Goal: Task Accomplishment & Management: Use online tool/utility

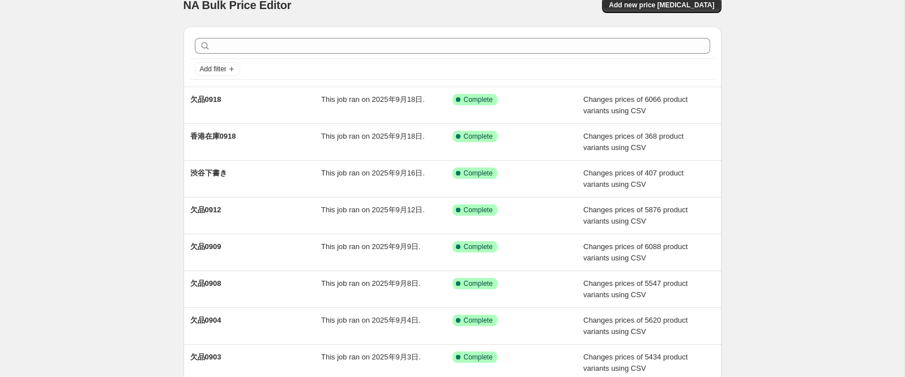
scroll to position [15, 0]
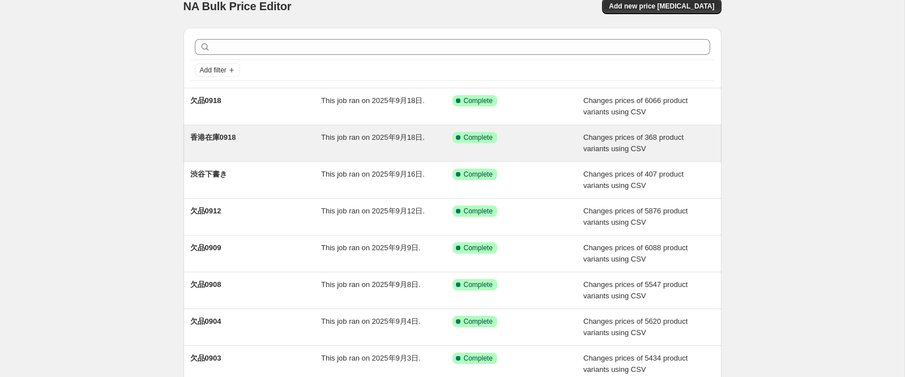
click at [214, 138] on span "香港在庫0918" at bounding box center [213, 137] width 46 height 8
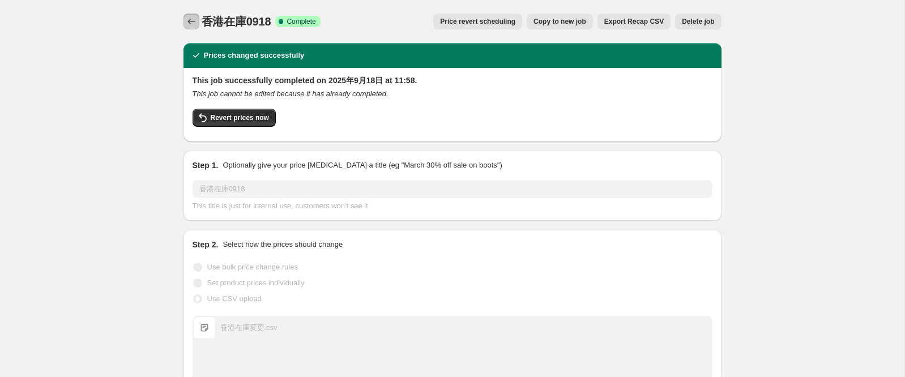
click at [194, 22] on icon "Price change jobs" at bounding box center [190, 22] width 7 height 6
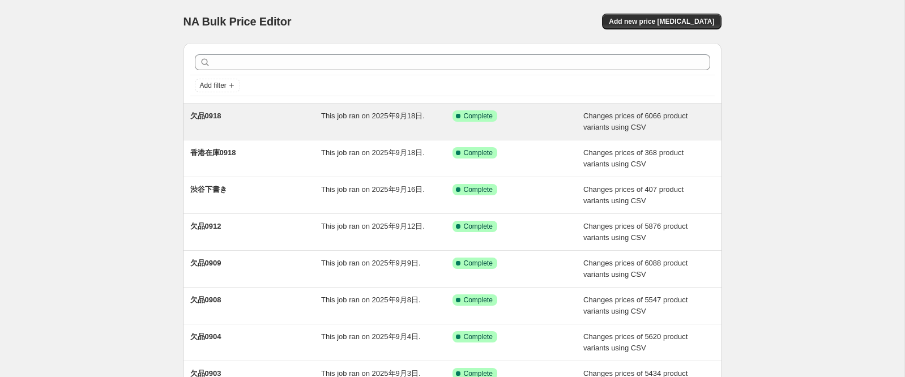
click at [212, 116] on span "欠品0918" at bounding box center [205, 116] width 31 height 8
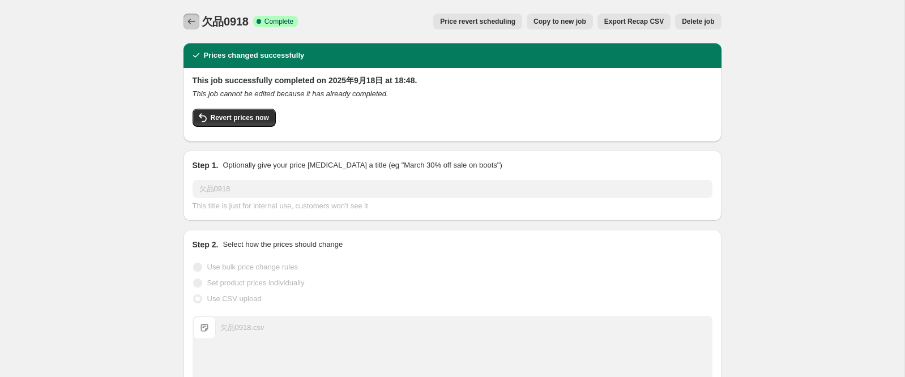
click at [194, 19] on icon "Price change jobs" at bounding box center [191, 21] width 11 height 11
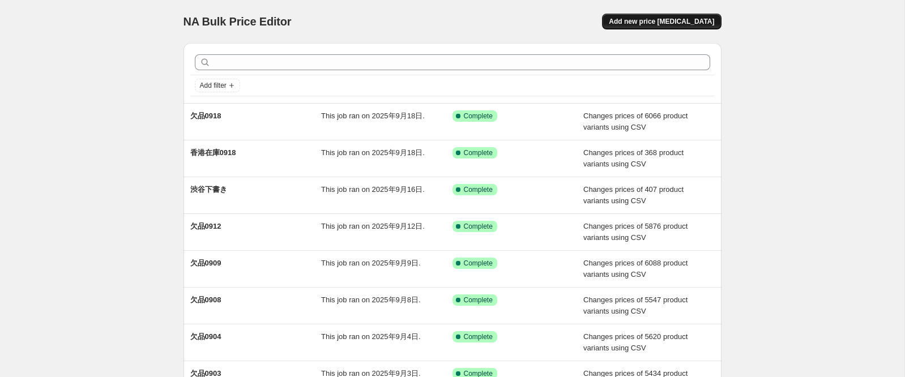
click at [657, 22] on span "Add new price [MEDICAL_DATA]" at bounding box center [661, 21] width 105 height 9
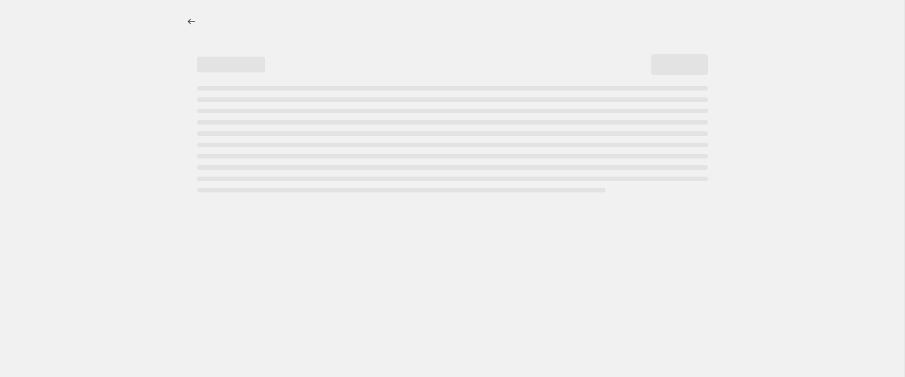
select select "percentage"
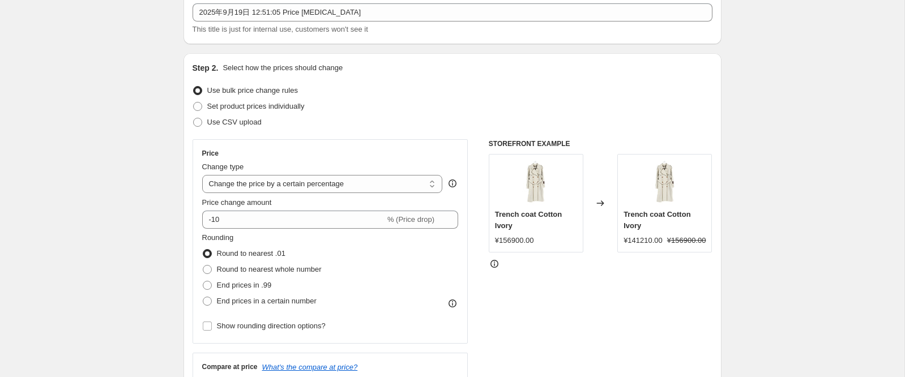
scroll to position [92, 0]
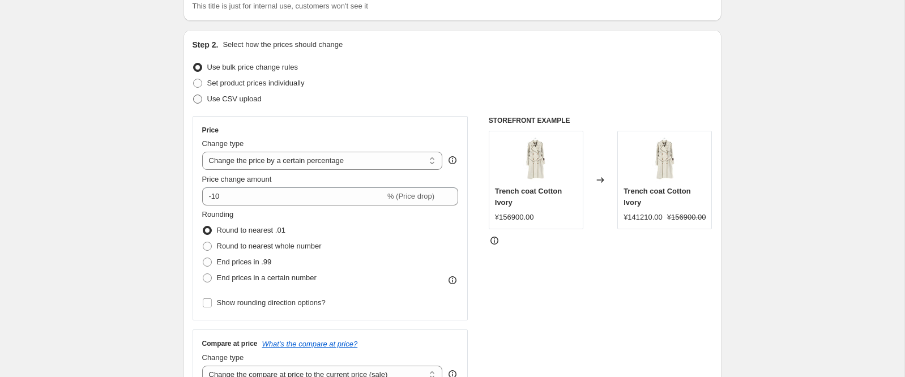
click at [201, 105] on label "Use CSV upload" at bounding box center [227, 99] width 69 height 16
click at [194, 95] on input "Use CSV upload" at bounding box center [193, 95] width 1 height 1
radio input "true"
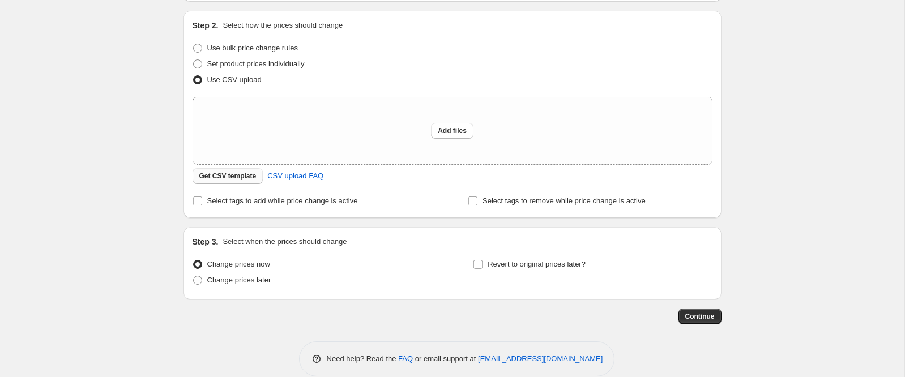
scroll to position [117, 0]
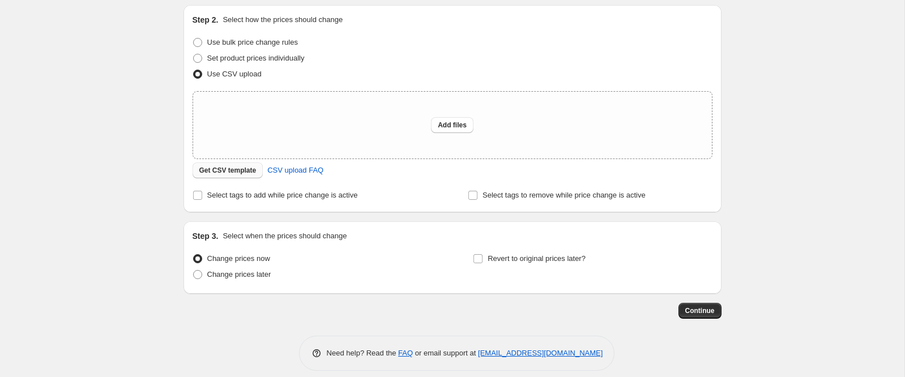
click at [229, 176] on button "Get CSV template" at bounding box center [228, 171] width 71 height 16
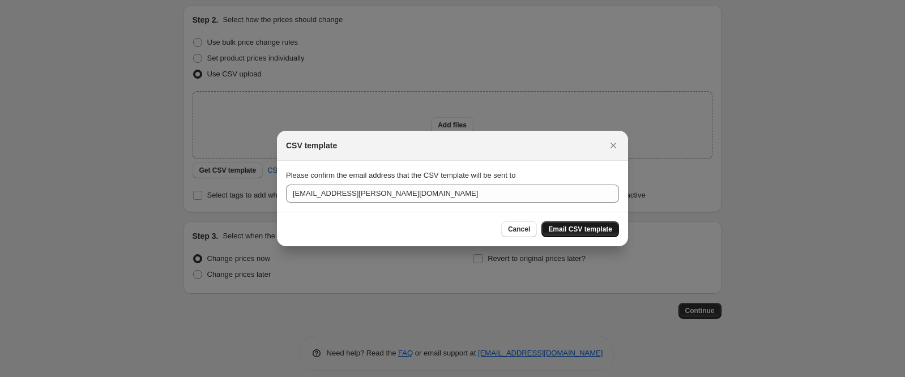
click at [557, 228] on span "Email CSV template" at bounding box center [580, 229] width 64 height 9
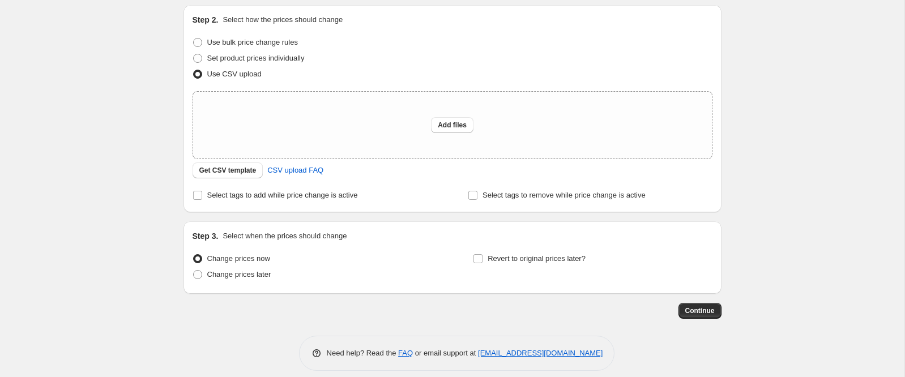
click at [134, 75] on div "Create new price [MEDICAL_DATA]. This page is ready Create new price [MEDICAL_D…" at bounding box center [452, 135] width 904 height 505
click at [197, 42] on span at bounding box center [197, 42] width 9 height 9
click at [194, 39] on input "Use bulk price change rules" at bounding box center [193, 38] width 1 height 1
radio input "true"
select select "percentage"
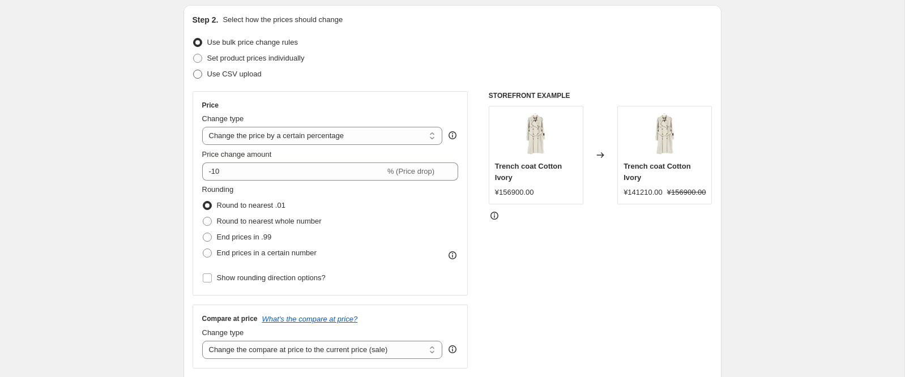
click at [197, 70] on span at bounding box center [197, 74] width 9 height 9
click at [194, 70] on input "Use CSV upload" at bounding box center [193, 70] width 1 height 1
radio input "true"
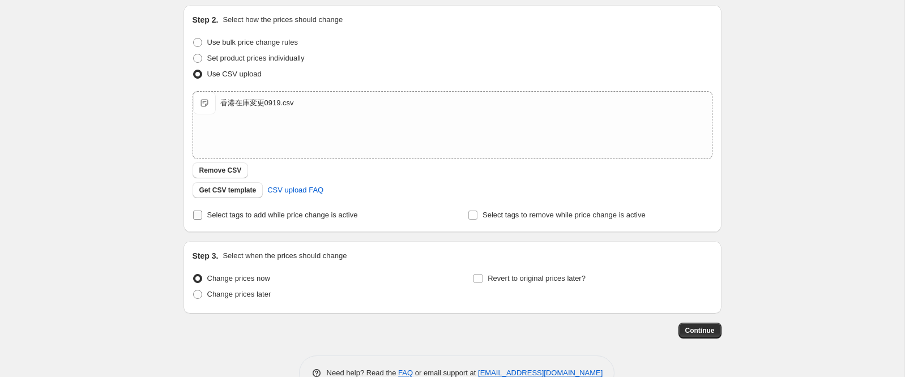
click at [198, 217] on input "Select tags to add while price change is active" at bounding box center [197, 215] width 9 height 9
checkbox input "true"
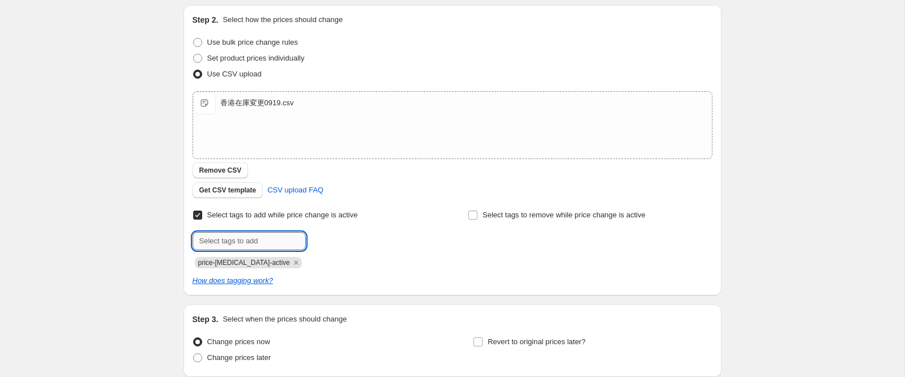
click at [242, 245] on input "text" at bounding box center [249, 241] width 113 height 18
type input "香港ミス0919"
click at [344, 245] on button "Add 香港ミス0919" at bounding box center [344, 240] width 71 height 16
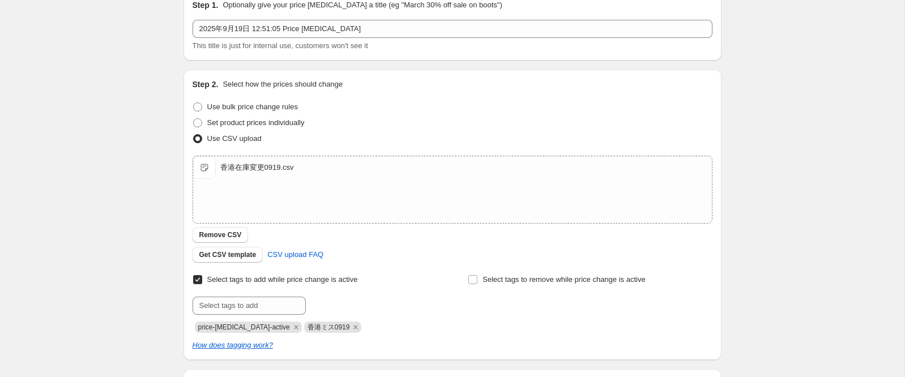
scroll to position [53, 0]
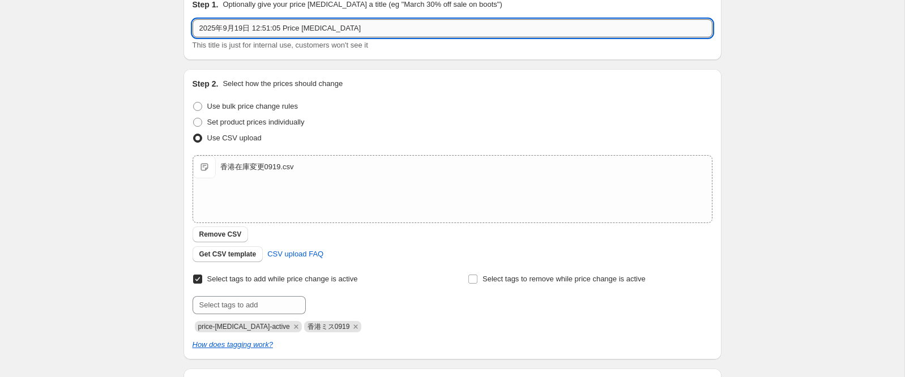
click at [331, 35] on input "2025年9月19日 12:51:05 Price [MEDICAL_DATA]" at bounding box center [453, 28] width 520 height 18
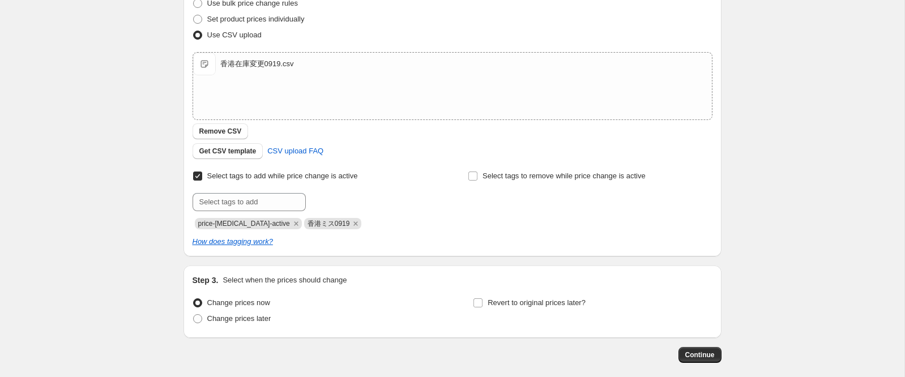
scroll to position [211, 0]
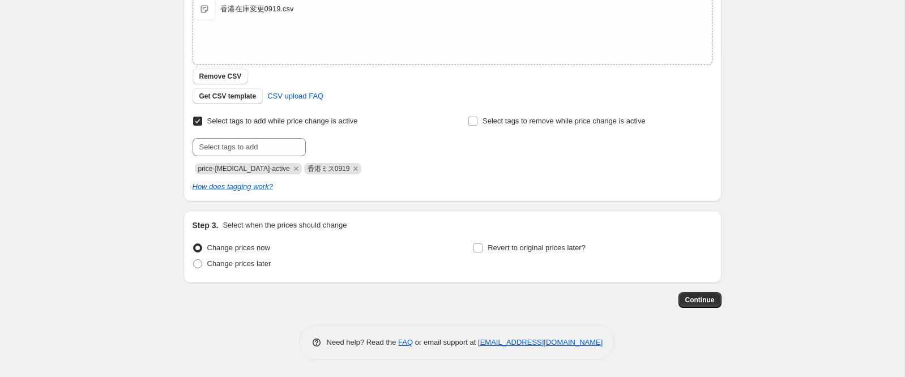
type input "香港ミス修正0919"
click at [701, 300] on span "Continue" at bounding box center [699, 300] width 29 height 9
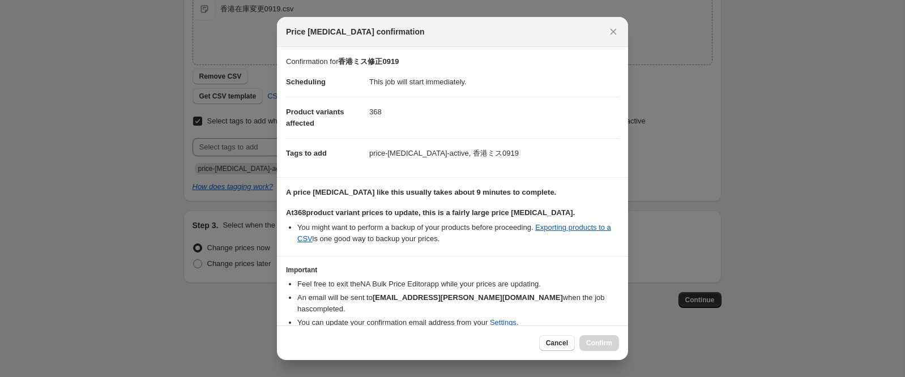
scroll to position [37, 0]
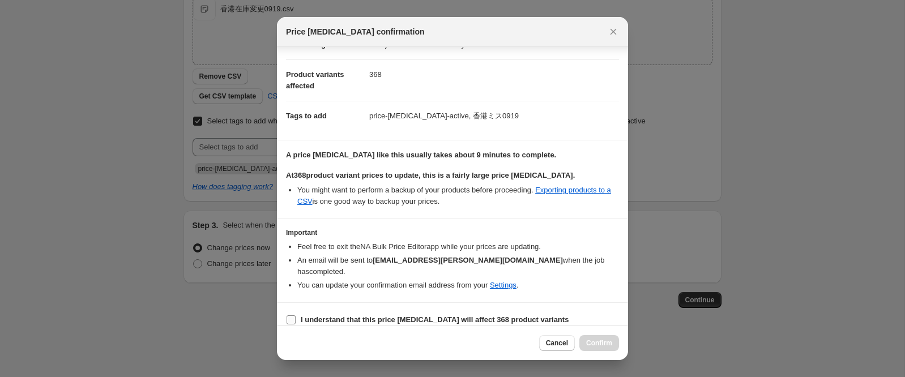
click at [292, 315] on input "I understand that this price [MEDICAL_DATA] will affect 368 product variants" at bounding box center [291, 319] width 9 height 9
checkbox input "true"
click at [601, 342] on span "Confirm" at bounding box center [599, 343] width 26 height 9
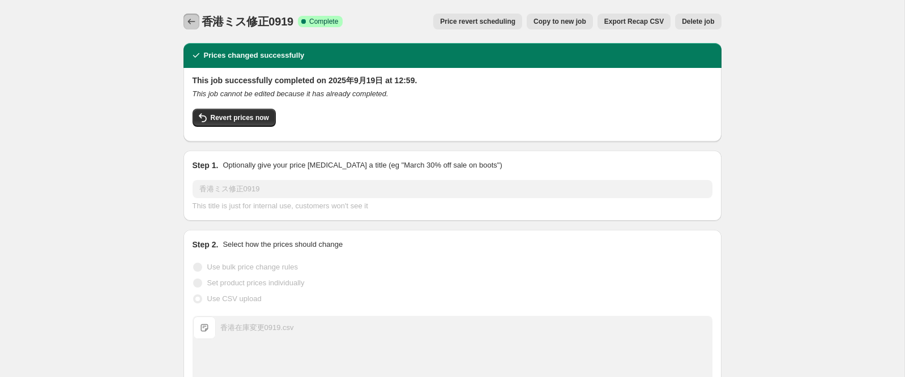
click at [198, 20] on button "Price change jobs" at bounding box center [191, 22] width 16 height 16
